Goal: Find specific page/section: Find specific page/section

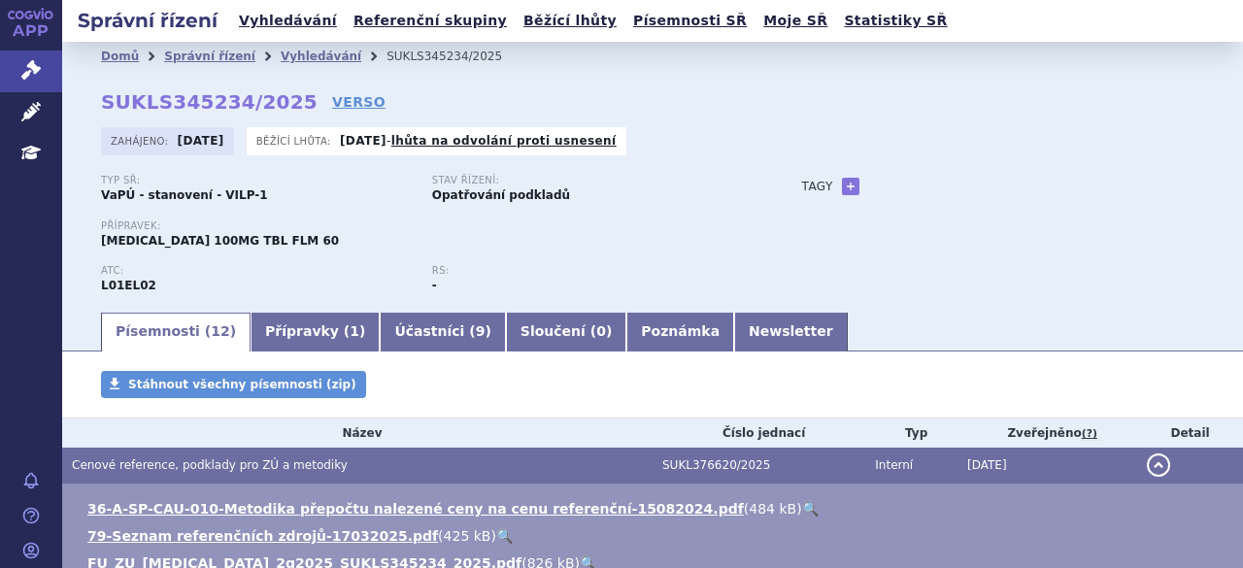
scroll to position [194, 0]
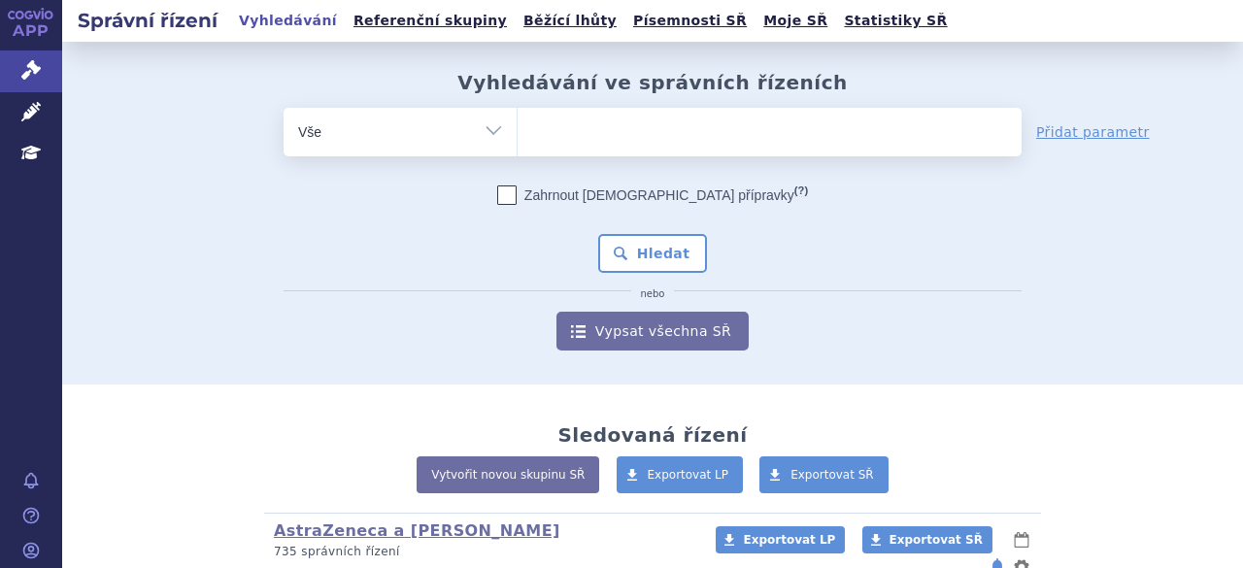
click at [566, 122] on ul at bounding box center [770, 128] width 504 height 41
click at [518, 122] on select at bounding box center [517, 131] width 1 height 49
paste input "SUKLS268019/2025"
type input "SUKLS268019/2025"
select select "SUKLS268019/2025"
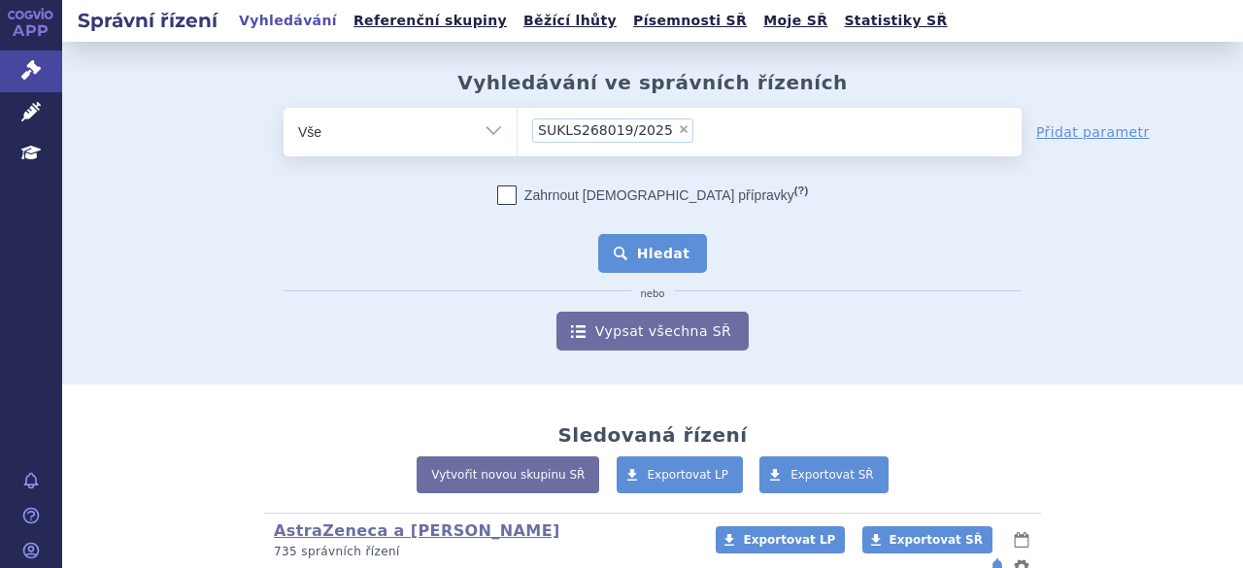
click at [673, 250] on button "Hledat" at bounding box center [653, 253] width 110 height 39
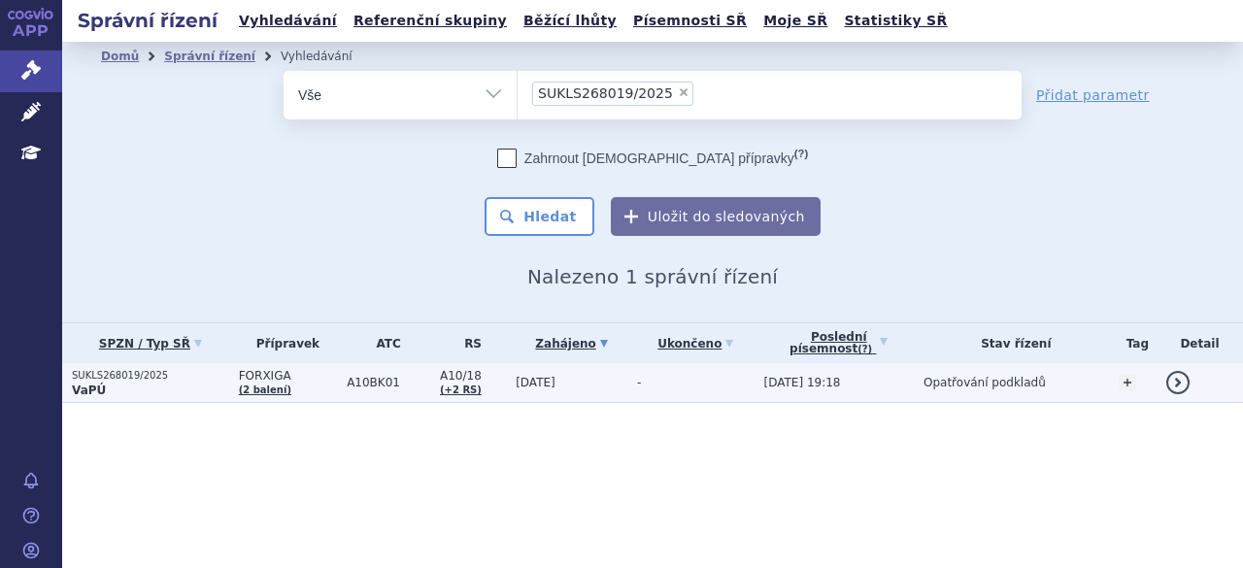
click at [289, 378] on span "FORXIGA" at bounding box center [288, 376] width 98 height 14
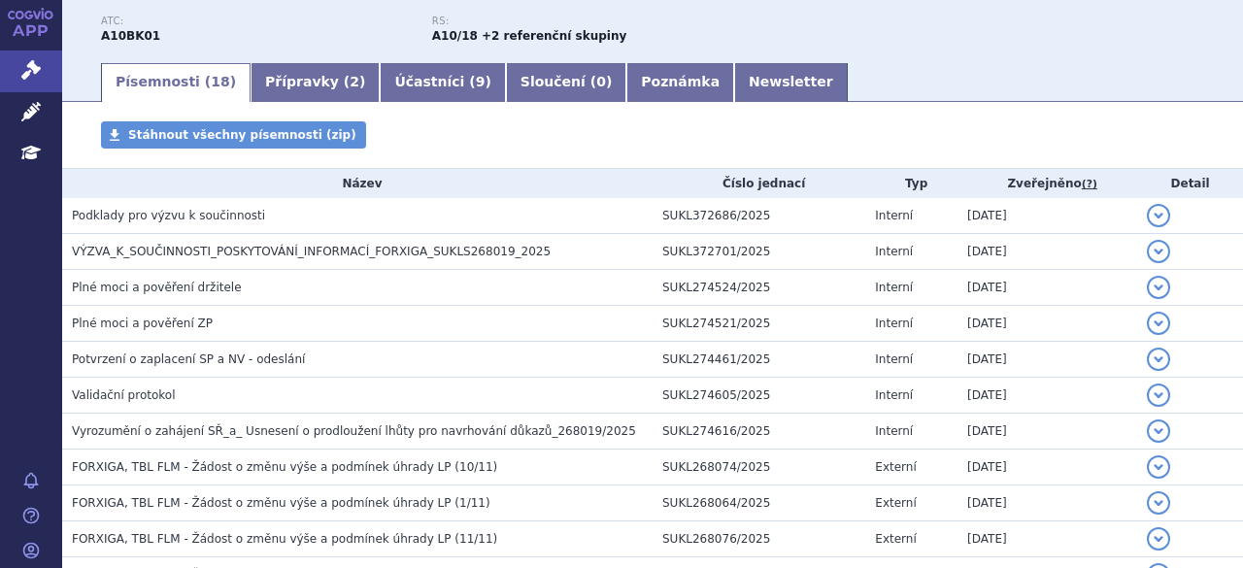
scroll to position [73, 0]
